Goal: Information Seeking & Learning: Learn about a topic

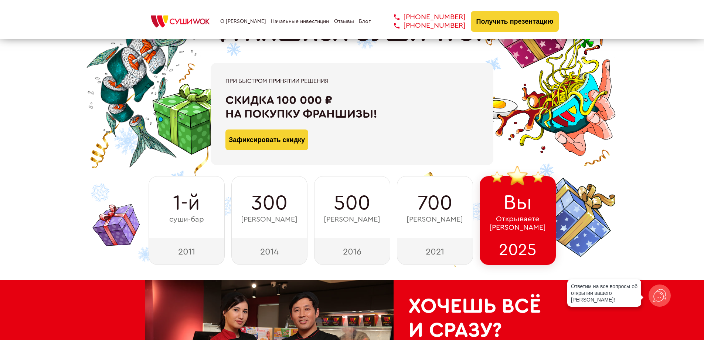
scroll to position [185, 0]
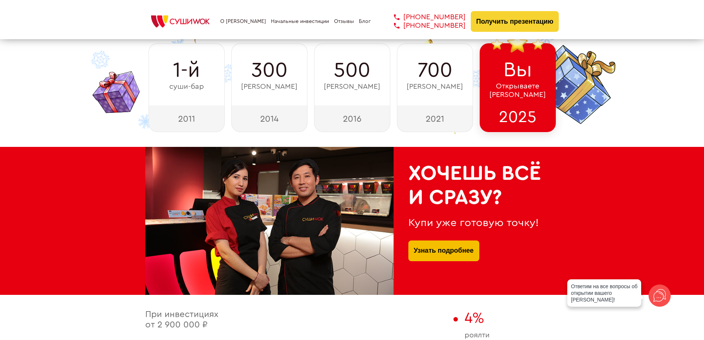
click at [453, 249] on link "Узнать подробнее" at bounding box center [444, 250] width 60 height 21
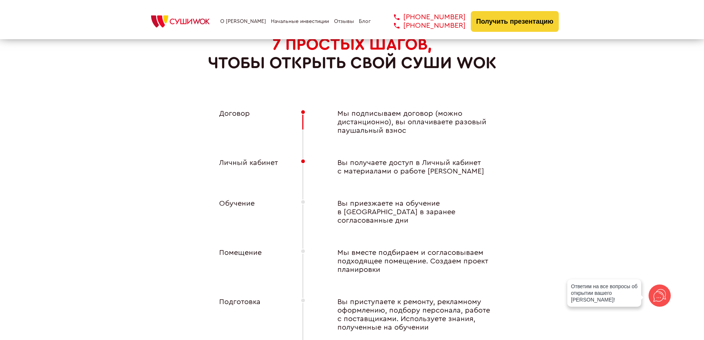
scroll to position [2808, 0]
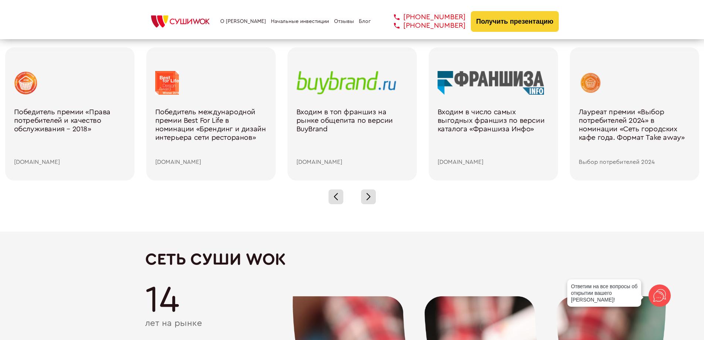
scroll to position [1145, 0]
